Goal: Task Accomplishment & Management: Use online tool/utility

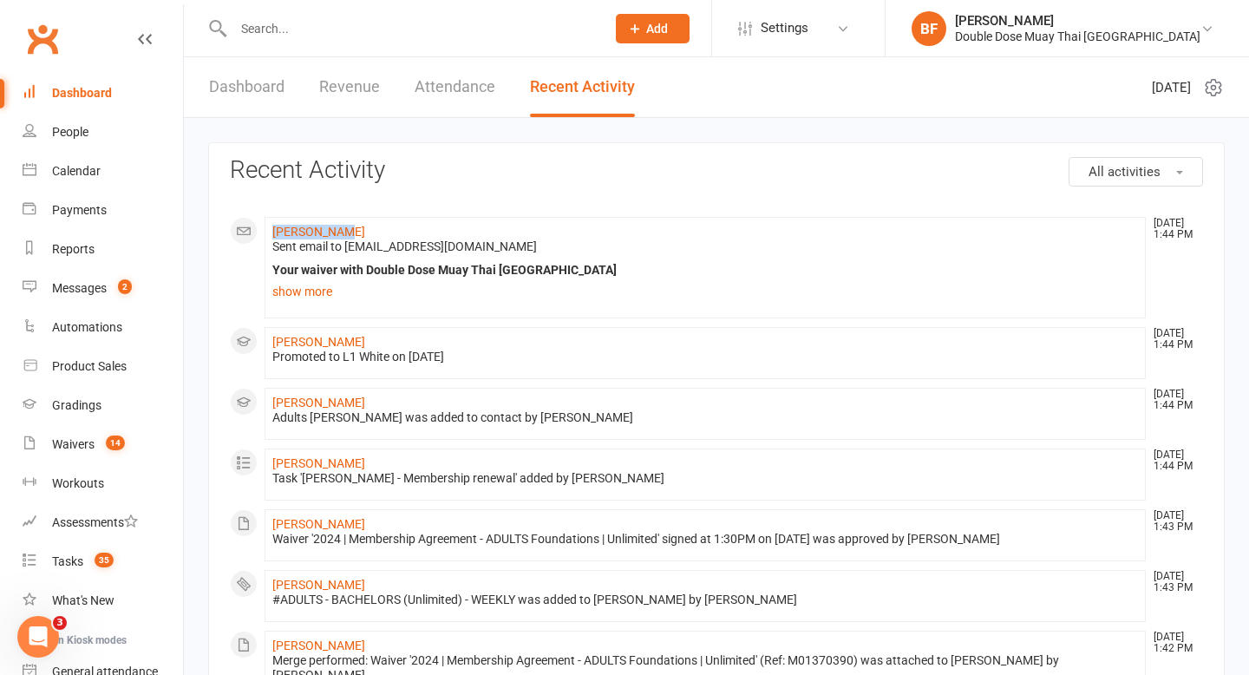
click at [114, 104] on link "Dashboard" at bounding box center [103, 93] width 160 height 39
click at [225, 110] on link "Dashboard" at bounding box center [246, 87] width 75 height 60
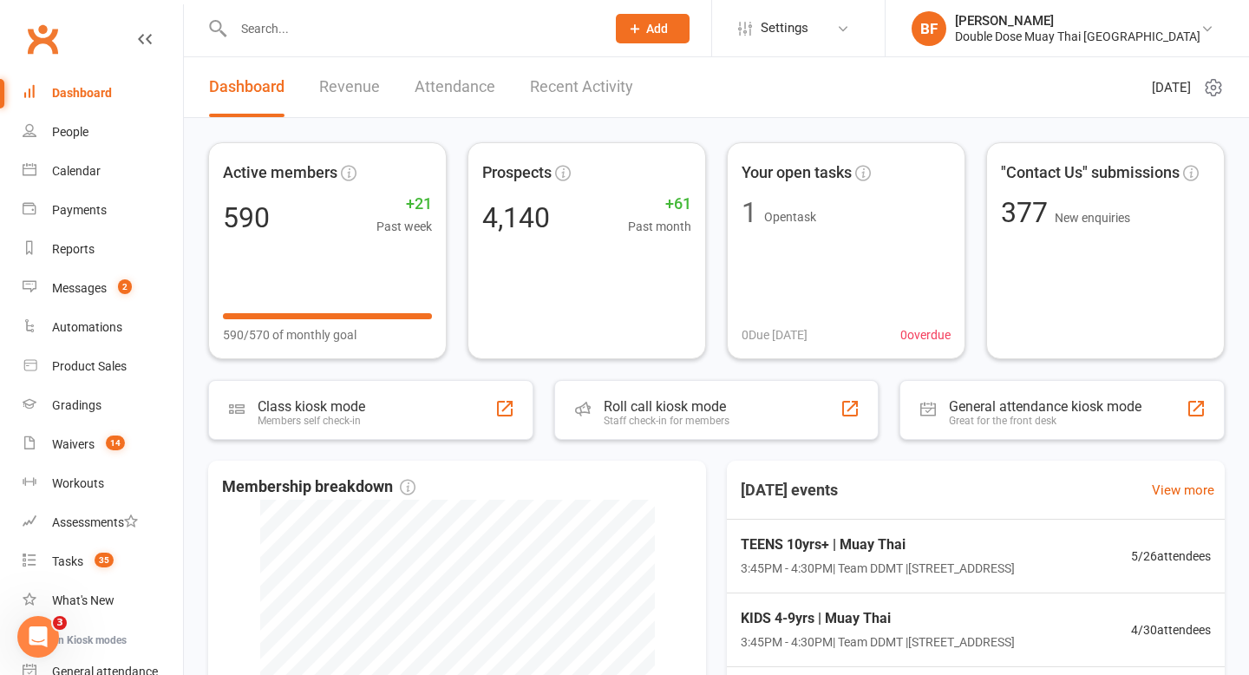
click at [309, 28] on input "text" at bounding box center [410, 28] width 365 height 24
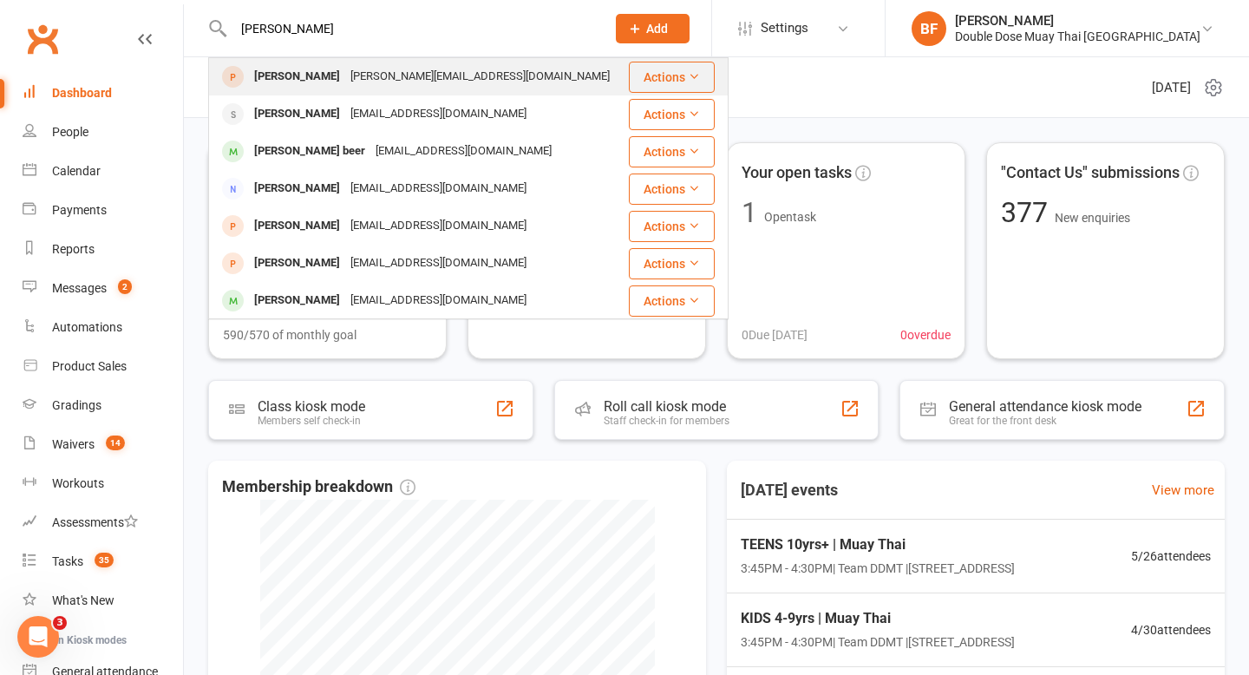
type input "[PERSON_NAME]"
click at [376, 82] on div "[PERSON_NAME][EMAIL_ADDRESS][DOMAIN_NAME]" at bounding box center [480, 76] width 270 height 25
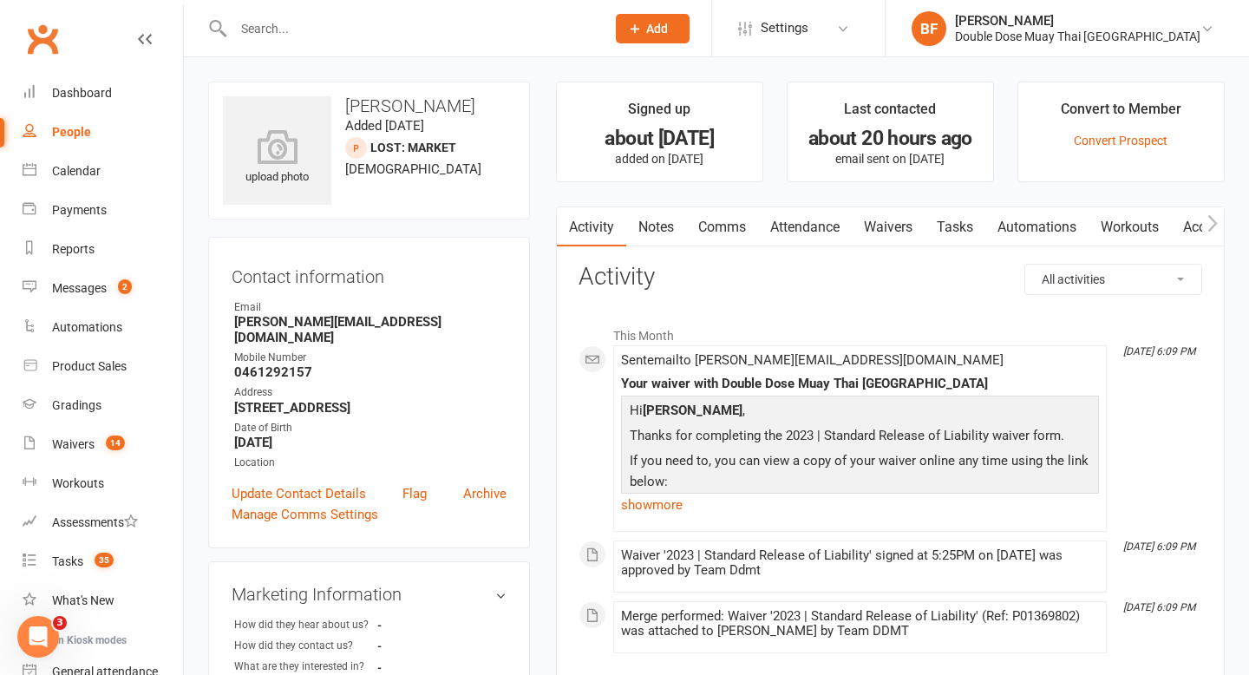
click at [886, 223] on link "Waivers" at bounding box center [887, 227] width 73 height 40
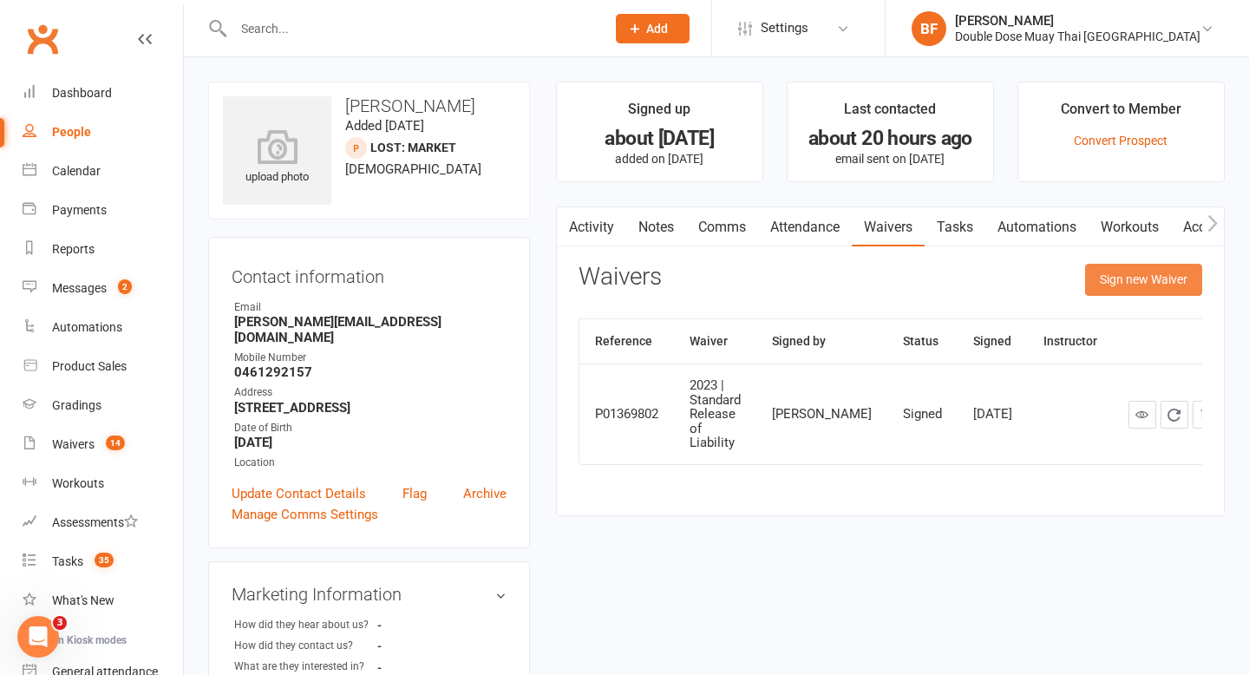
click at [1138, 290] on button "Sign new Waiver" at bounding box center [1143, 279] width 117 height 31
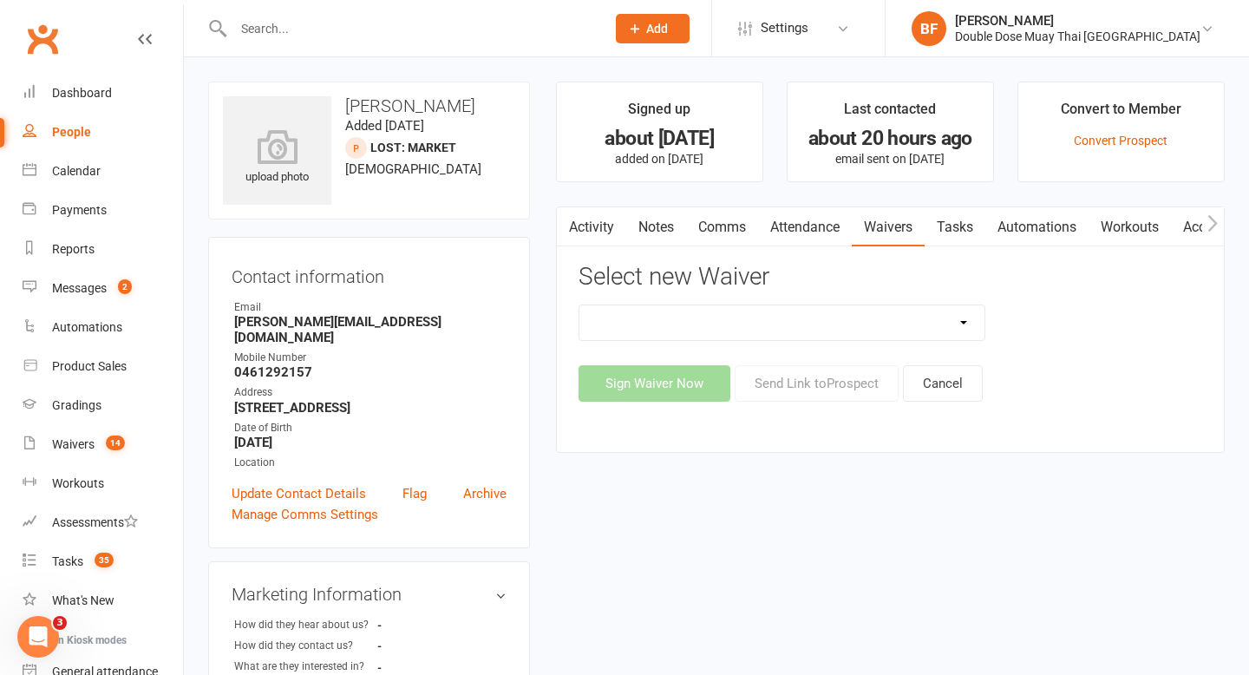
click at [853, 322] on select "2023 | Standard Release of Liability 2024/2025 | DECEMBER PROMO (sign up Dec pa…" at bounding box center [782, 322] width 406 height 35
select select "12062"
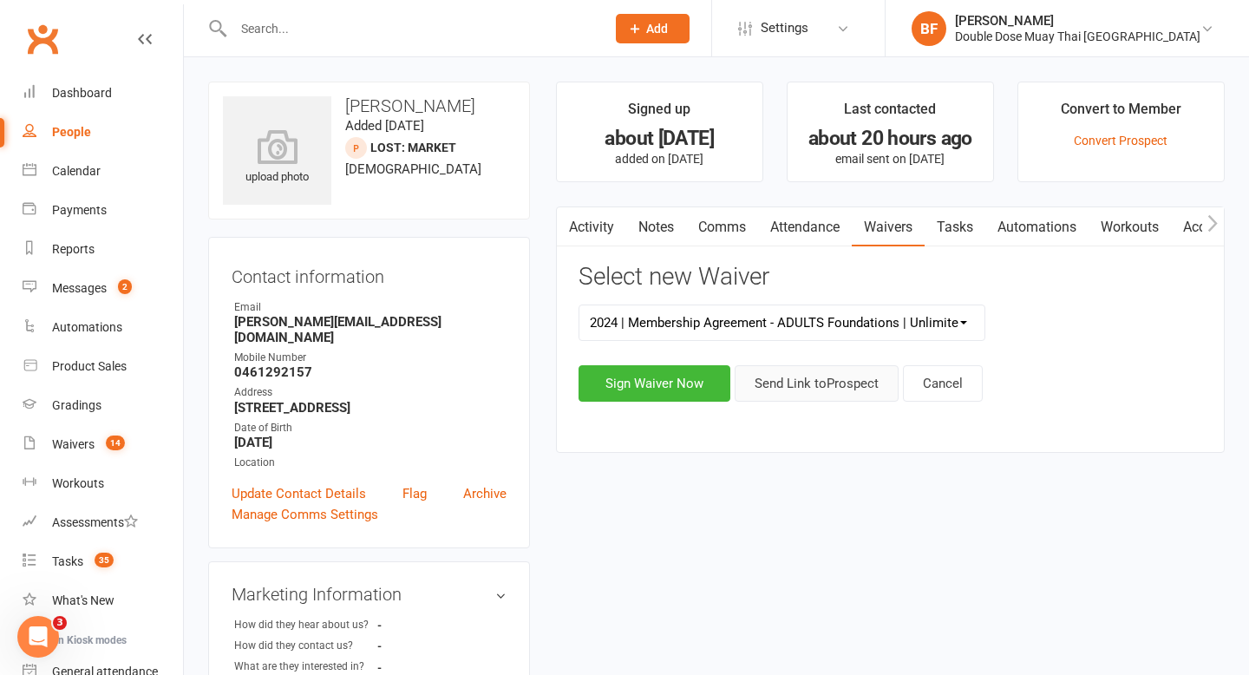
click at [837, 392] on button "Send Link to [GEOGRAPHIC_DATA]" at bounding box center [816, 383] width 164 height 36
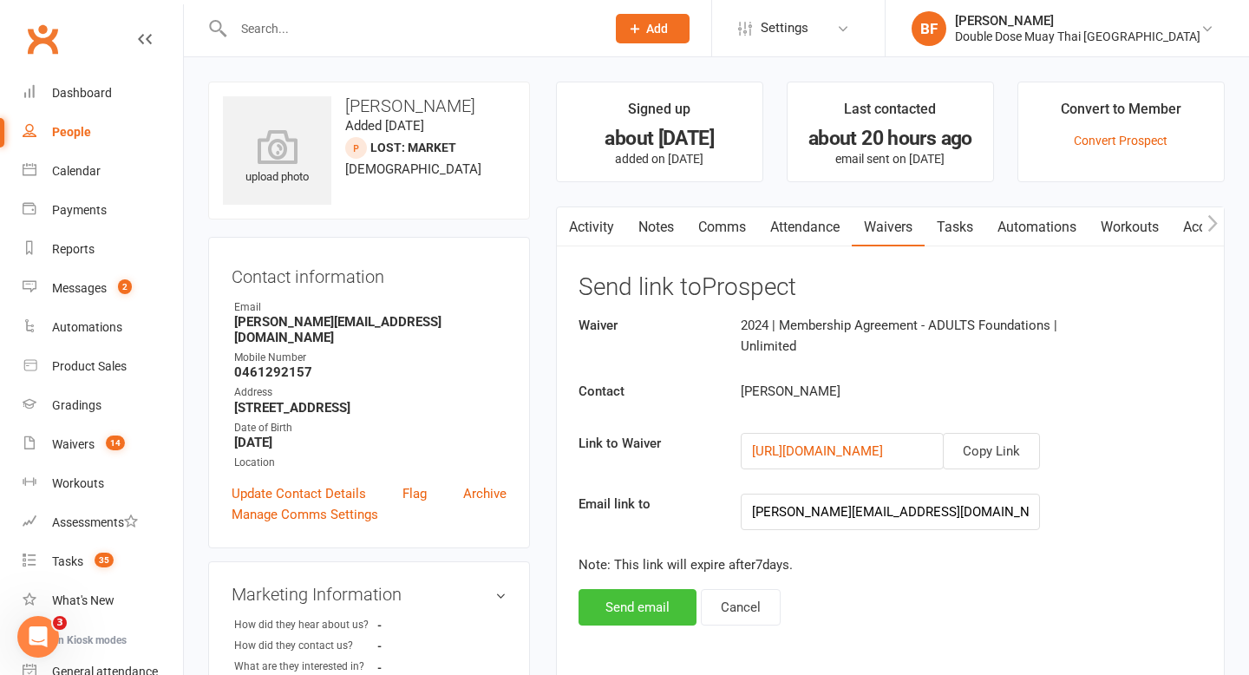
click at [626, 610] on button "Send email" at bounding box center [637, 607] width 118 height 36
